Goal: Task Accomplishment & Management: Manage account settings

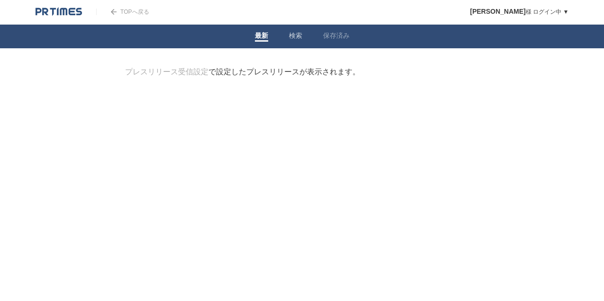
click at [299, 41] on link "検索" at bounding box center [295, 37] width 13 height 10
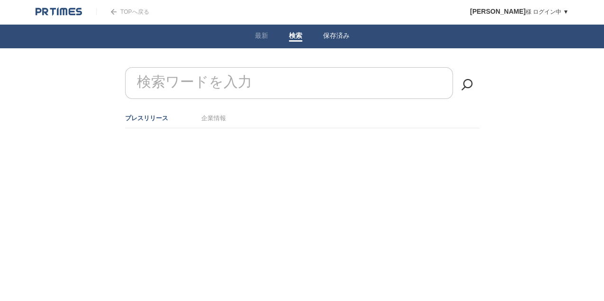
click at [334, 37] on link "保存済み" at bounding box center [336, 37] width 27 height 10
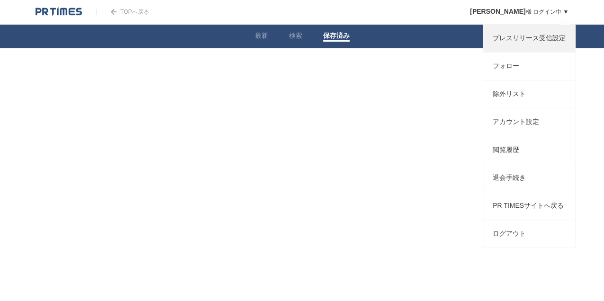
click at [523, 45] on link "プレスリリース受信設定" at bounding box center [529, 38] width 92 height 27
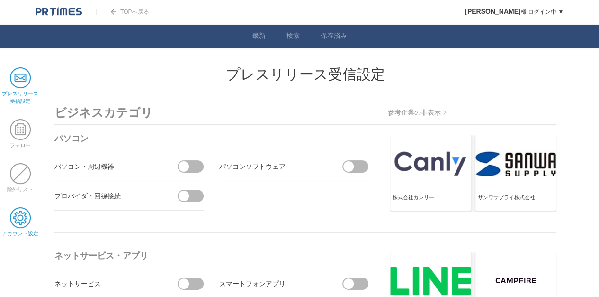
click at [21, 219] on span at bounding box center [20, 217] width 21 height 21
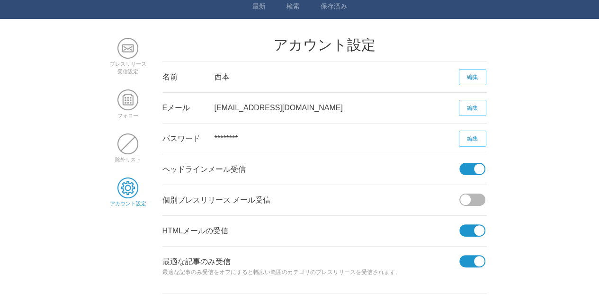
scroll to position [63, 0]
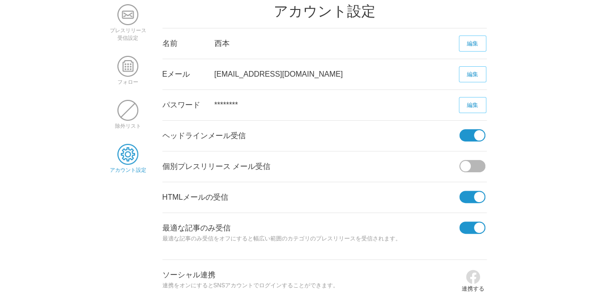
click at [472, 131] on span at bounding box center [470, 135] width 20 height 12
click at [0, 0] on input "checkbox" at bounding box center [0, 0] width 0 height 0
click at [467, 202] on span at bounding box center [470, 197] width 20 height 12
click at [0, 0] on input "checkbox" at bounding box center [0, 0] width 0 height 0
click at [464, 226] on span at bounding box center [470, 228] width 20 height 12
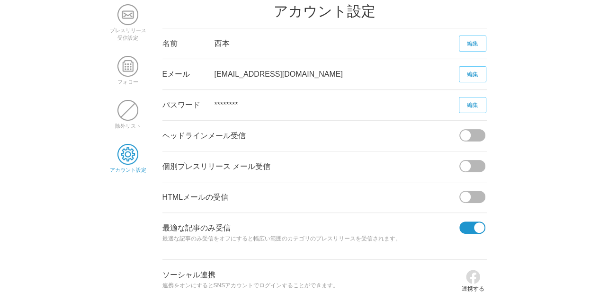
click at [0, 0] on input "checkbox" at bounding box center [0, 0] width 0 height 0
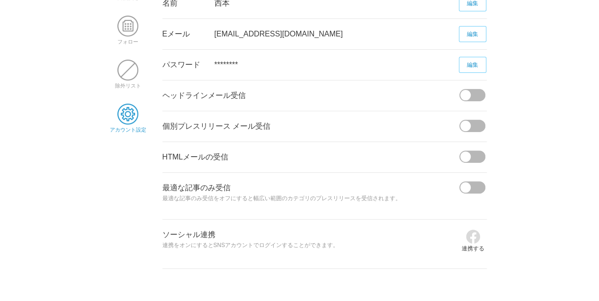
scroll to position [14, 0]
